Goal: Find contact information: Find contact information

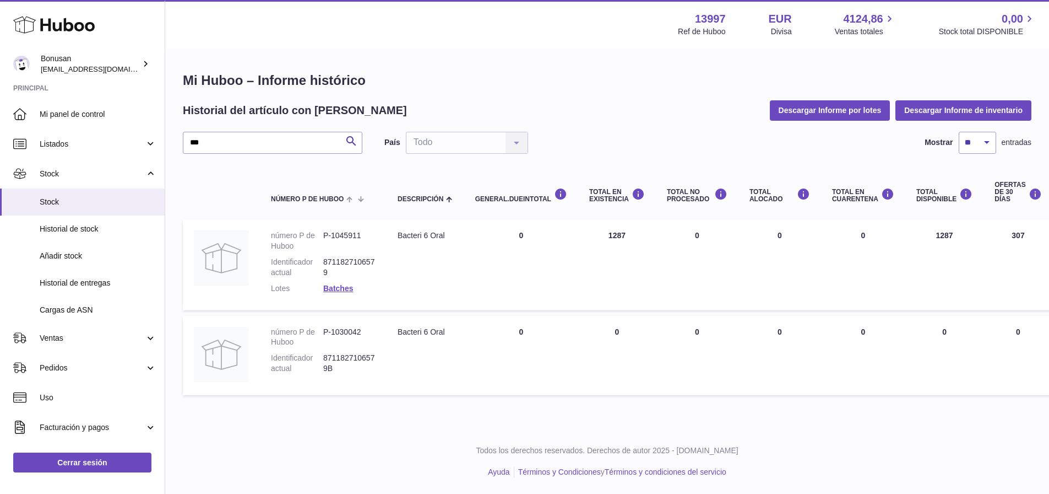
click at [461, 378] on td "Descripción Bacteri 6 Oral" at bounding box center [426, 356] width 78 height 80
drag, startPoint x: 214, startPoint y: 149, endPoint x: 183, endPoint y: 144, distance: 30.8
click at [183, 144] on input "***" at bounding box center [273, 143] width 180 height 22
click at [39, 342] on link "Ventas" at bounding box center [82, 338] width 165 height 30
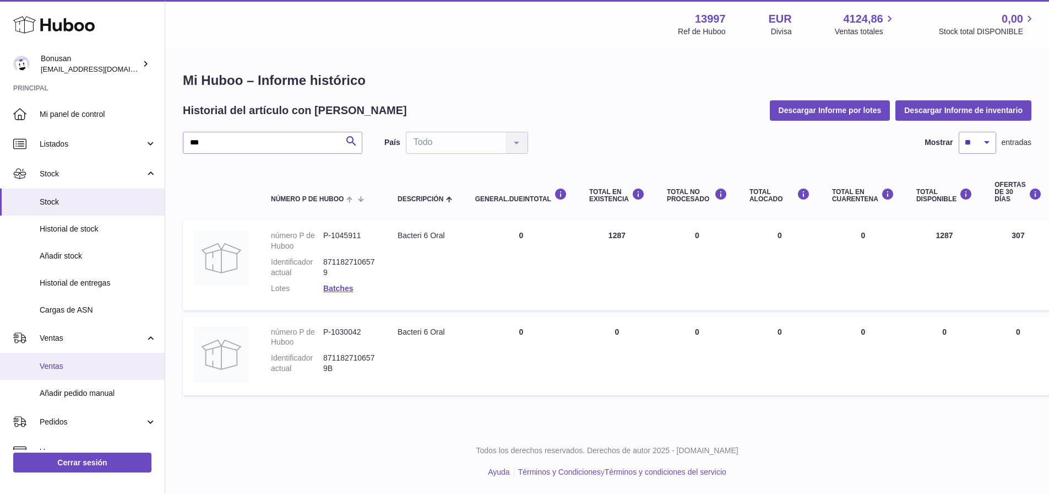
click at [47, 366] on span "Ventas" at bounding box center [98, 366] width 117 height 10
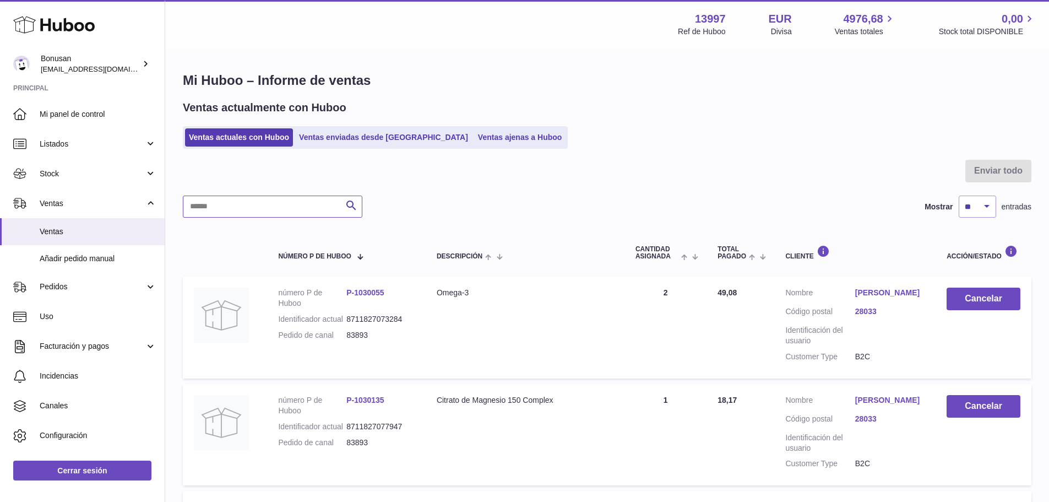
click at [248, 214] on input "text" at bounding box center [273, 207] width 180 height 22
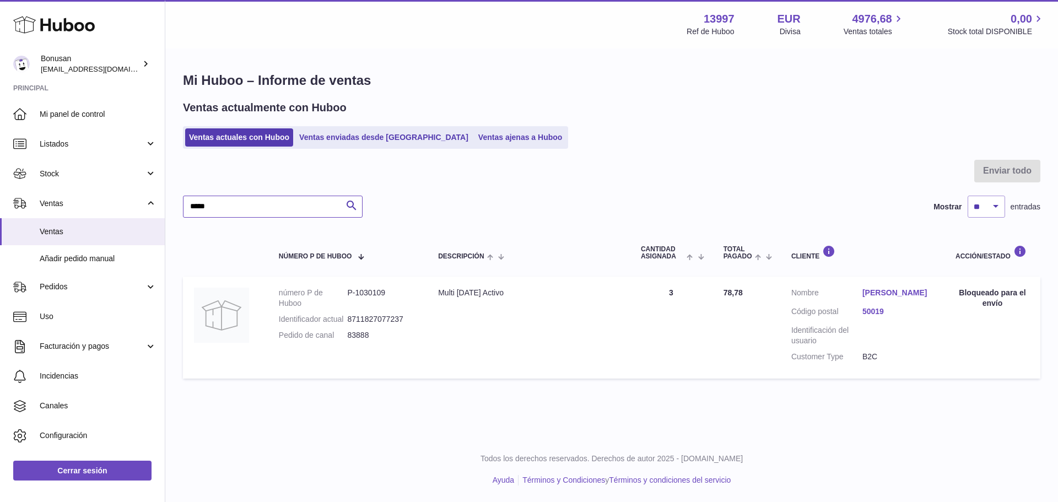
type input "*****"
click at [873, 295] on link "[PERSON_NAME]" at bounding box center [897, 293] width 71 height 10
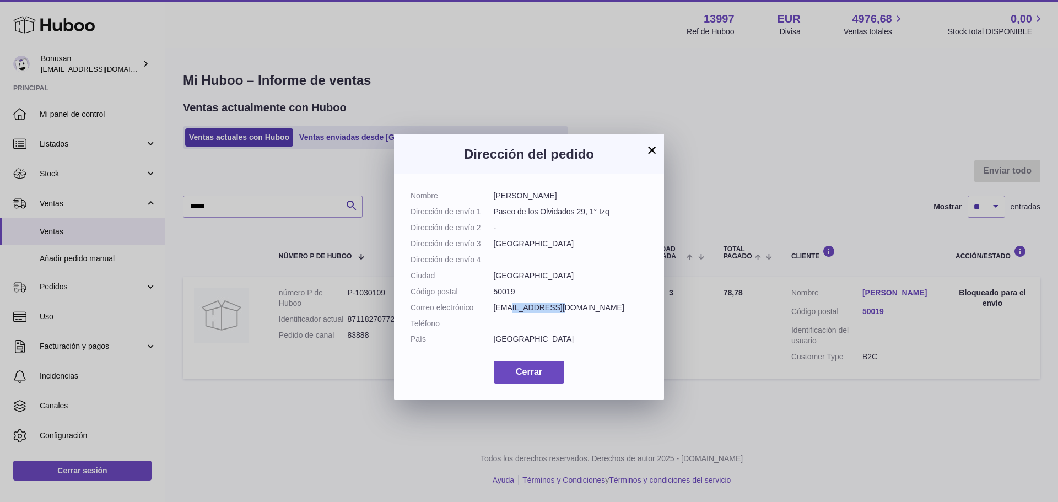
drag, startPoint x: 558, startPoint y: 307, endPoint x: 506, endPoint y: 309, distance: 52.4
click at [506, 309] on dd "[EMAIL_ADDRESS][DOMAIN_NAME]" at bounding box center [571, 307] width 154 height 10
click at [568, 286] on dd "50019" at bounding box center [571, 291] width 154 height 10
click at [650, 149] on button "×" at bounding box center [651, 149] width 13 height 13
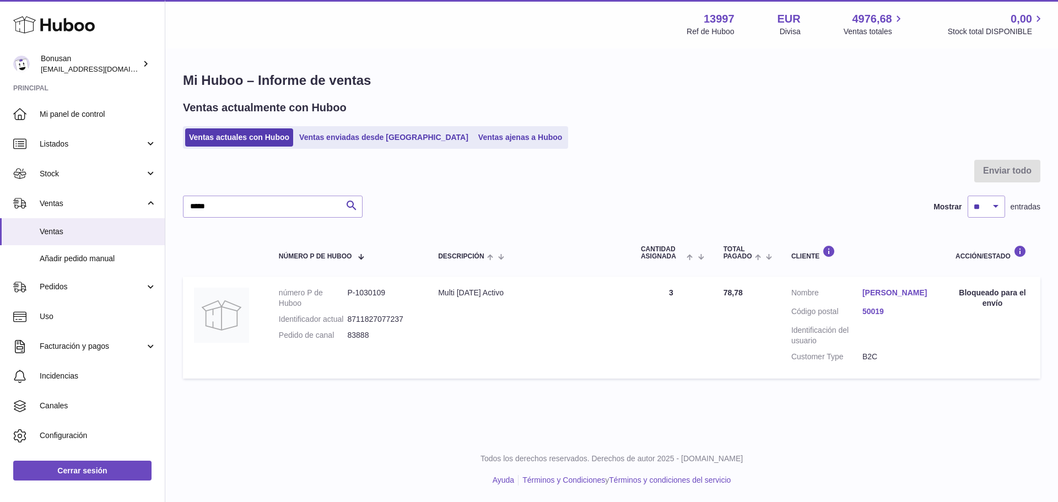
click at [877, 292] on link "[PERSON_NAME]" at bounding box center [897, 293] width 71 height 10
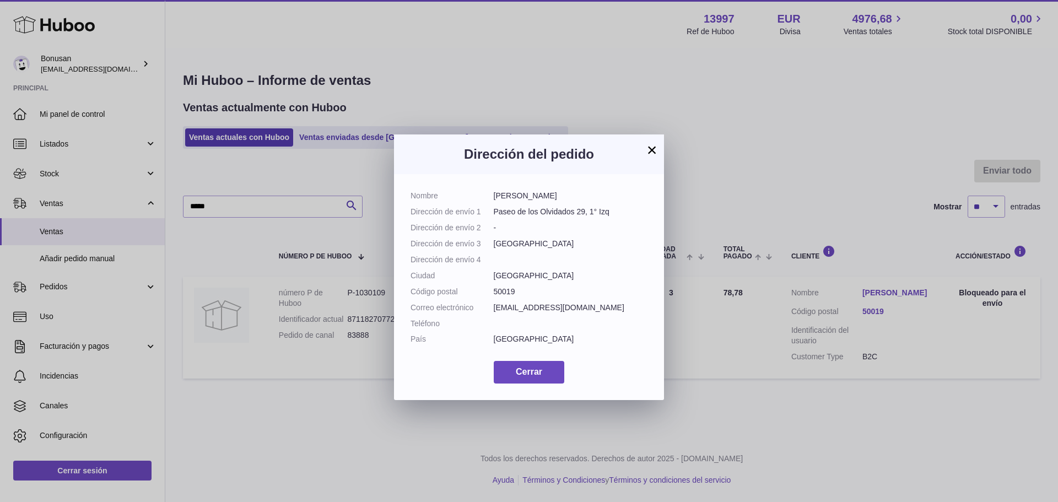
click at [651, 150] on button "×" at bounding box center [651, 149] width 13 height 13
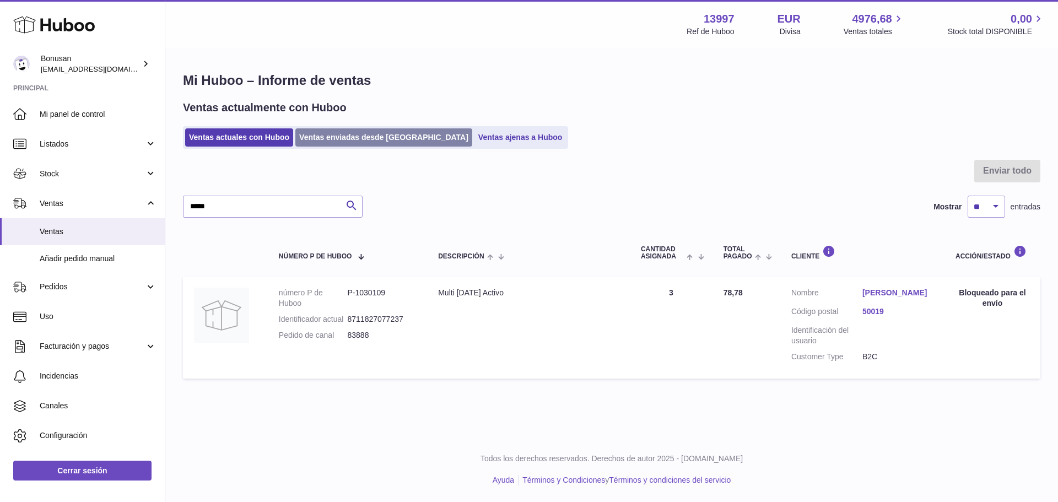
click at [320, 128] on link "Ventas enviadas desde [GEOGRAPHIC_DATA]" at bounding box center [383, 137] width 177 height 18
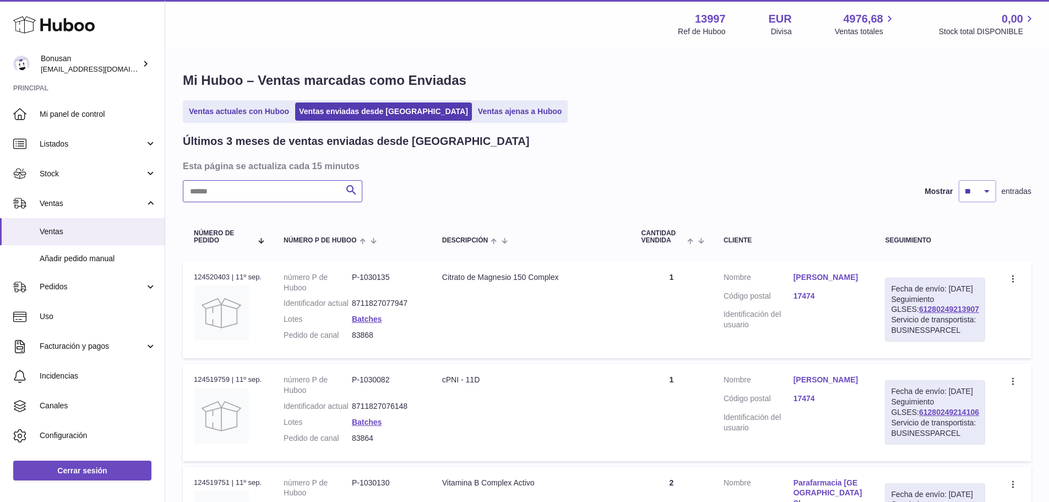
click at [249, 191] on input "text" at bounding box center [273, 191] width 180 height 22
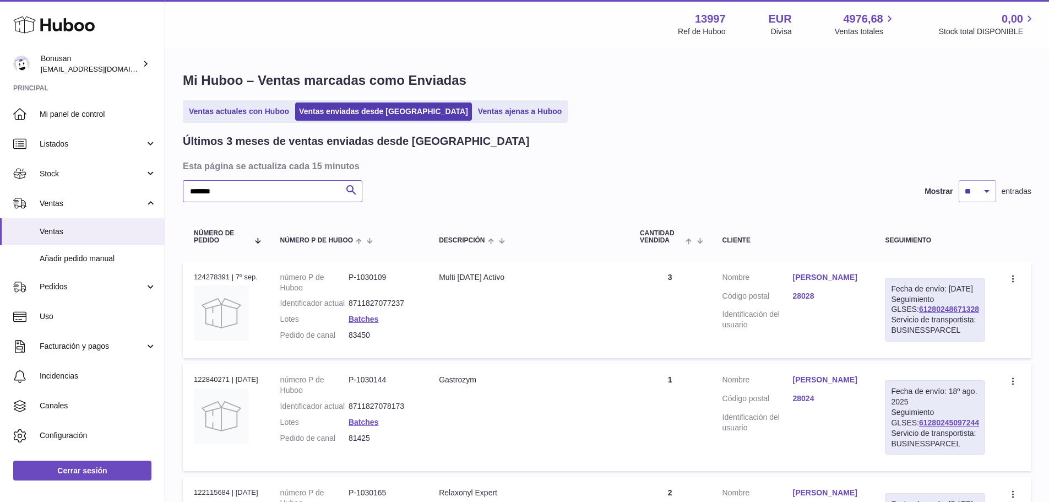
type input "*******"
click at [825, 277] on link "[PERSON_NAME]" at bounding box center [828, 277] width 71 height 10
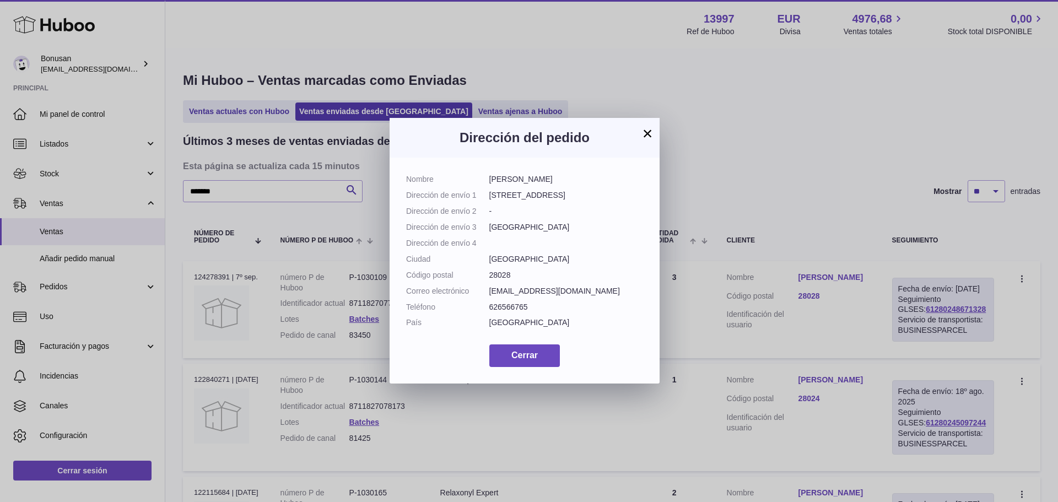
drag, startPoint x: 573, startPoint y: 294, endPoint x: 485, endPoint y: 296, distance: 88.7
click at [485, 296] on dl "Nombre [PERSON_NAME] Dirección de envío [GEOGRAPHIC_DATA][STREET_ADDRESS] Direc…" at bounding box center [524, 253] width 237 height 159
copy dl "Correo electrónico [EMAIL_ADDRESS][DOMAIN_NAME]"
drag, startPoint x: 532, startPoint y: 308, endPoint x: 476, endPoint y: 311, distance: 55.2
click at [476, 311] on dl "Nombre [PERSON_NAME] Dirección de envío [GEOGRAPHIC_DATA][STREET_ADDRESS] Direc…" at bounding box center [524, 253] width 237 height 159
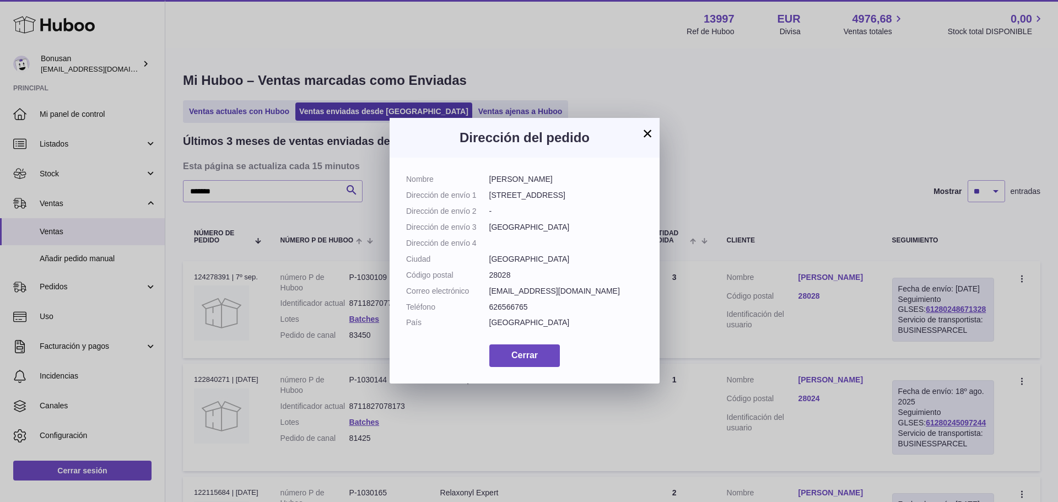
copy dl "Teléfono [PHONE_NUMBER]"
click at [532, 307] on dd "626566765" at bounding box center [566, 307] width 154 height 10
click at [531, 306] on dd "626566765" at bounding box center [566, 307] width 154 height 10
drag, startPoint x: 533, startPoint y: 305, endPoint x: 489, endPoint y: 305, distance: 43.5
click at [489, 305] on dd "626566765" at bounding box center [566, 307] width 154 height 10
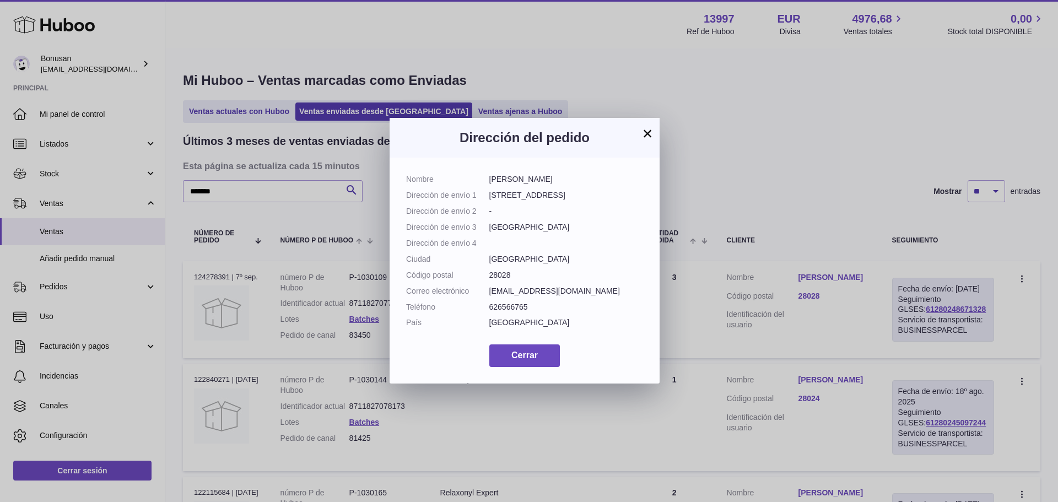
copy dd "626566765"
click at [533, 350] on span "Cerrar" at bounding box center [524, 354] width 26 height 9
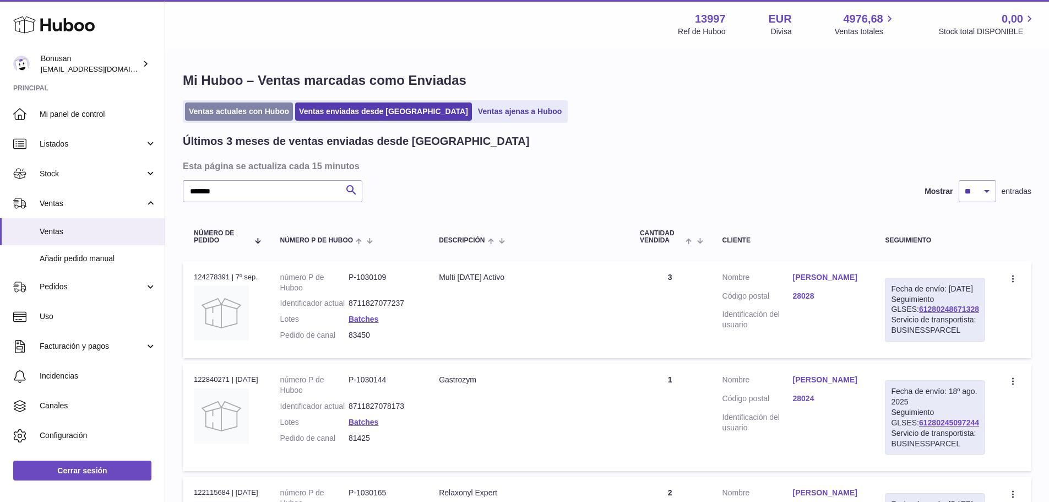
click at [225, 105] on link "Ventas actuales con Huboo" at bounding box center [239, 111] width 108 height 18
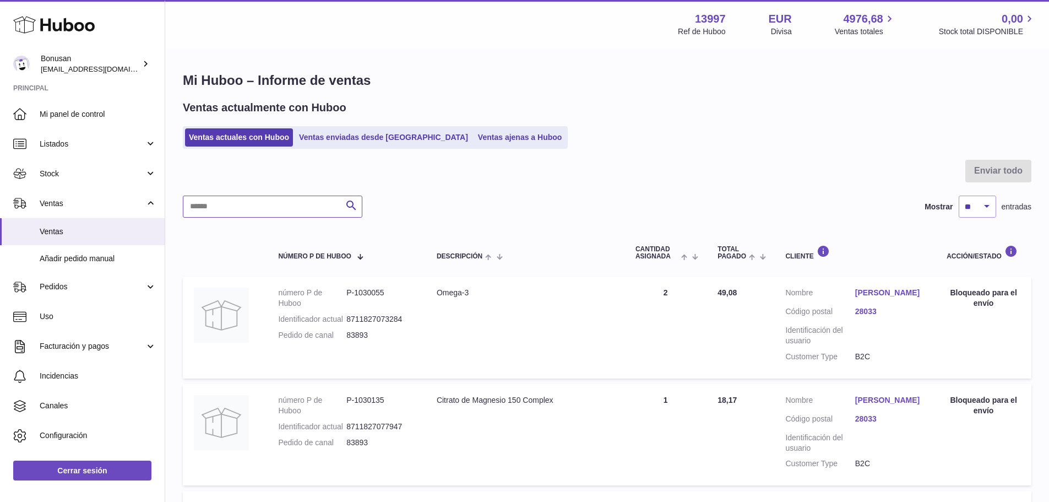
click at [218, 205] on input "text" at bounding box center [273, 207] width 180 height 22
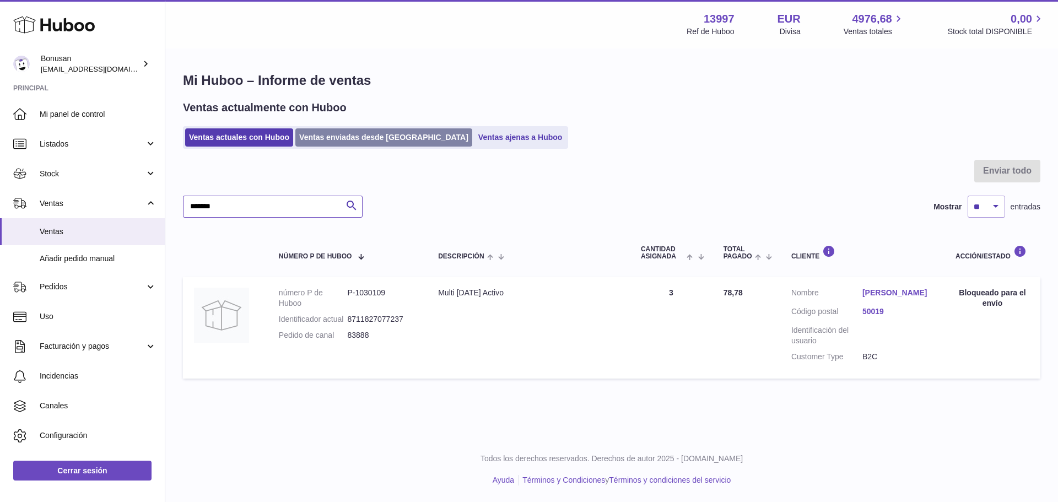
type input "*******"
click at [333, 142] on link "Ventas enviadas desde [GEOGRAPHIC_DATA]" at bounding box center [383, 137] width 177 height 18
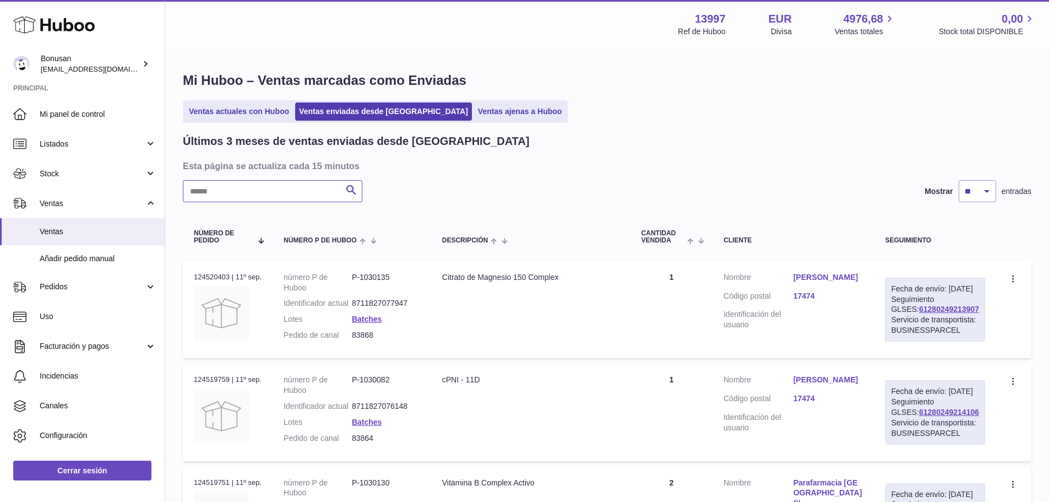
click at [261, 189] on input "text" at bounding box center [273, 191] width 180 height 22
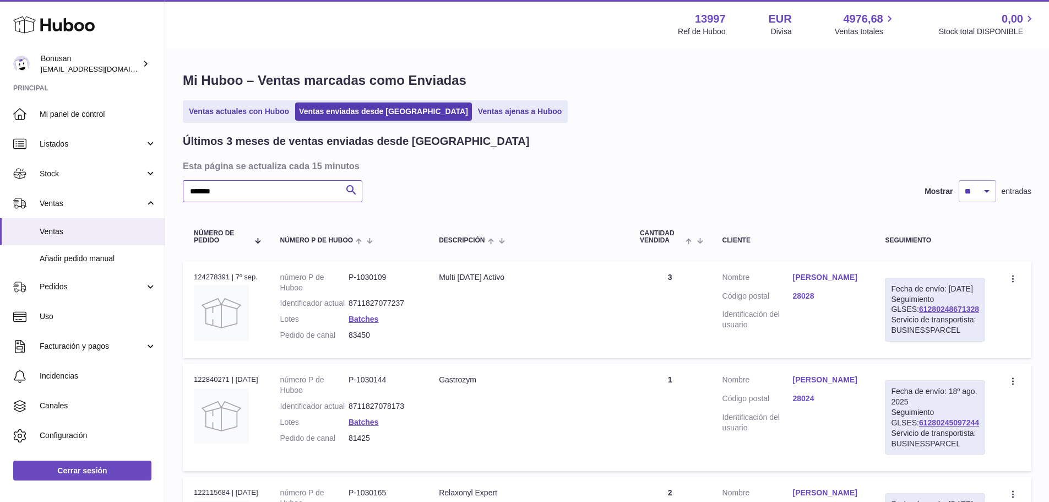
type input "*******"
click at [806, 292] on link "28028" at bounding box center [828, 296] width 71 height 10
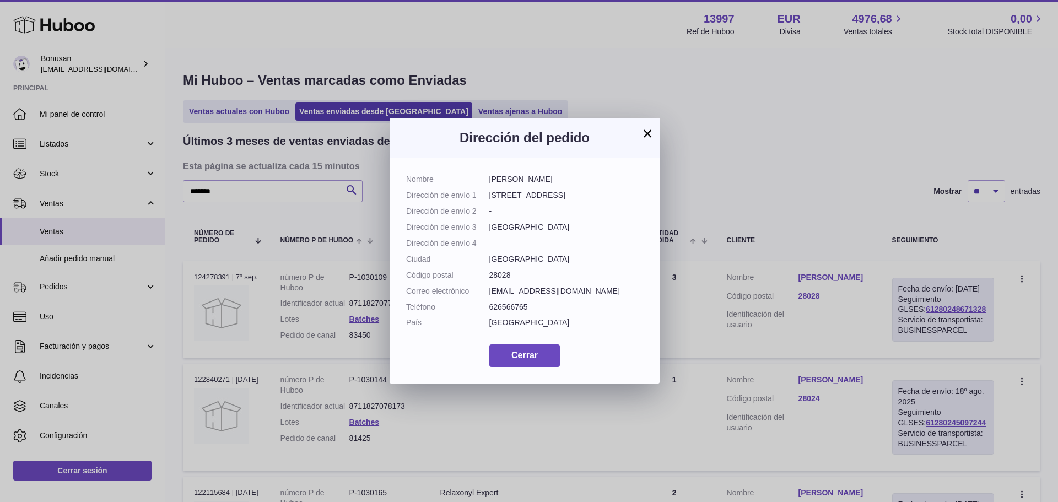
drag, startPoint x: 575, startPoint y: 289, endPoint x: 479, endPoint y: 294, distance: 96.0
click at [479, 294] on dl "Nombre [PERSON_NAME] Dirección de envío [GEOGRAPHIC_DATA][STREET_ADDRESS] Direc…" at bounding box center [524, 253] width 237 height 159
copy dl "Correo electrónico [EMAIL_ADDRESS][DOMAIN_NAME]"
drag, startPoint x: 530, startPoint y: 303, endPoint x: 469, endPoint y: 304, distance: 61.7
click at [469, 304] on dl "Nombre [PERSON_NAME] Dirección de envío [GEOGRAPHIC_DATA][STREET_ADDRESS] Direc…" at bounding box center [524, 253] width 237 height 159
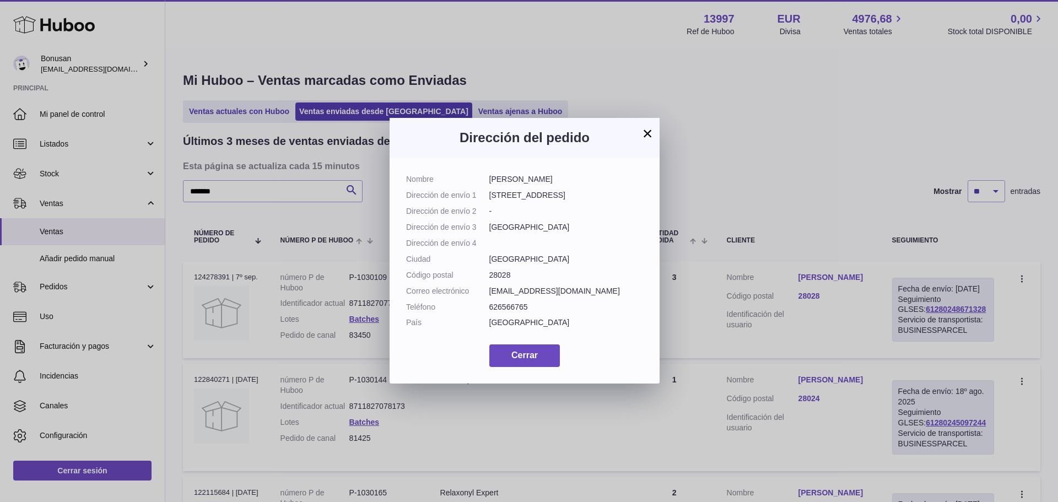
drag, startPoint x: 404, startPoint y: 289, endPoint x: 533, endPoint y: 311, distance: 131.2
click at [533, 311] on div "Nombre [PERSON_NAME] Dirección de envío [GEOGRAPHIC_DATA][STREET_ADDRESS] Direc…" at bounding box center [524, 271] width 270 height 226
copy dl "Correo electrónico [EMAIL_ADDRESS][DOMAIN_NAME] Teléfono [PHONE_NUMBER]"
drag, startPoint x: 517, startPoint y: 360, endPoint x: 295, endPoint y: 174, distance: 289.7
click at [516, 359] on span "Cerrar" at bounding box center [524, 354] width 26 height 9
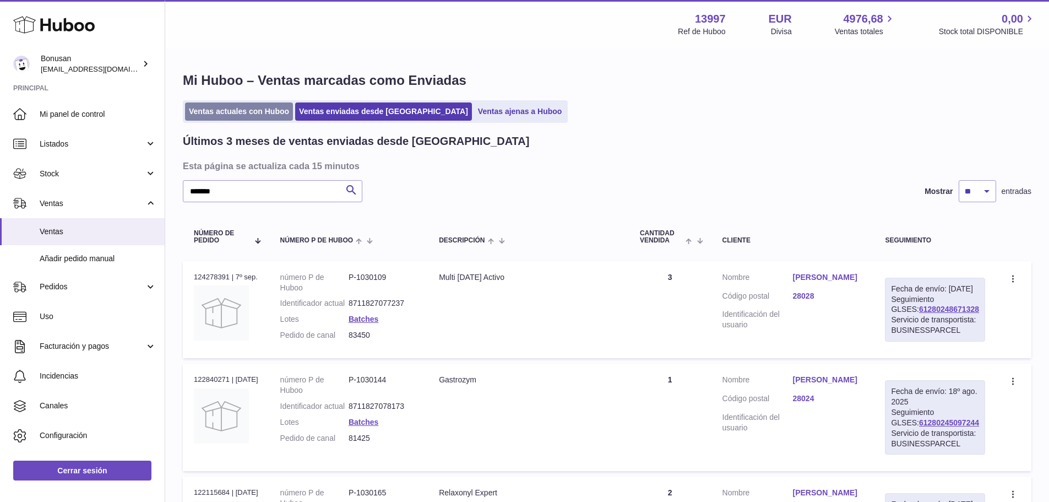
click at [223, 110] on link "Ventas actuales con Huboo" at bounding box center [239, 111] width 108 height 18
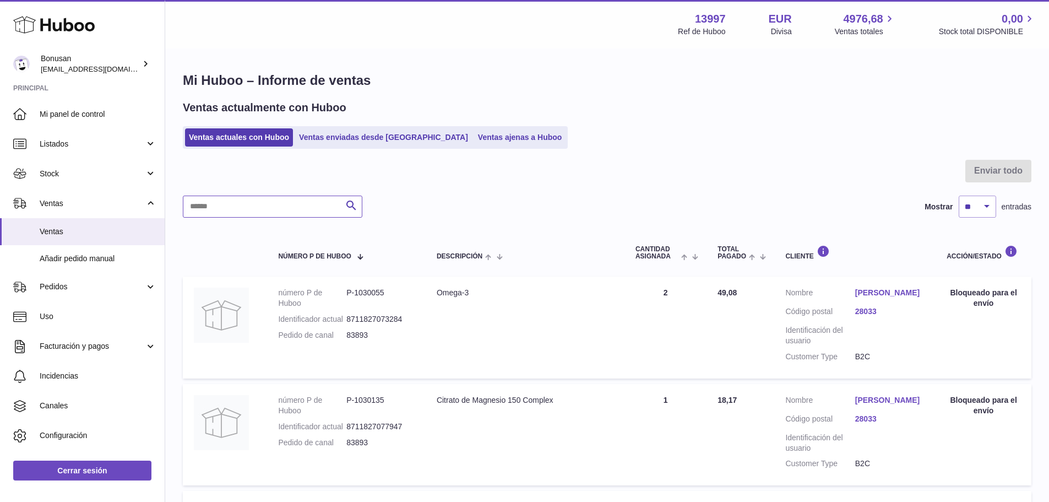
click at [210, 204] on input "text" at bounding box center [273, 207] width 180 height 22
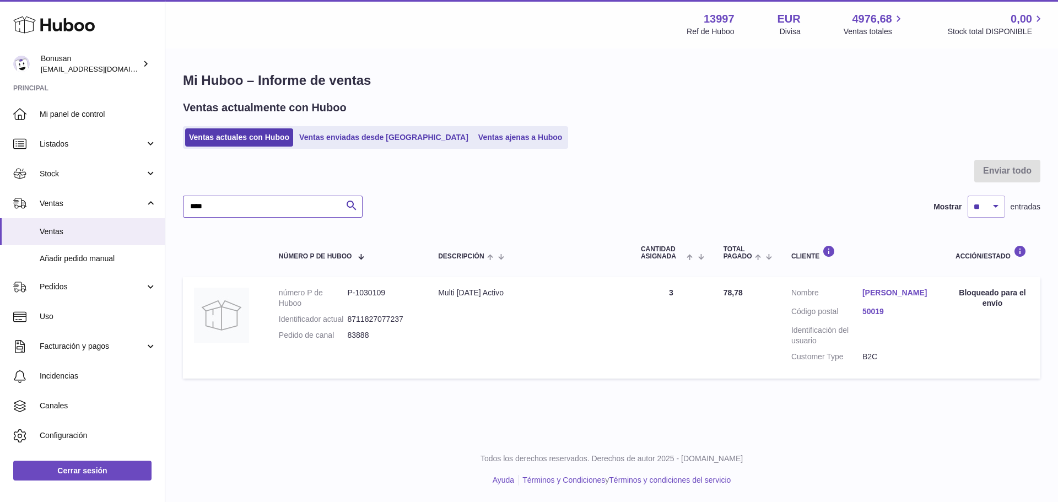
type input "****"
